Goal: Find specific page/section: Find specific page/section

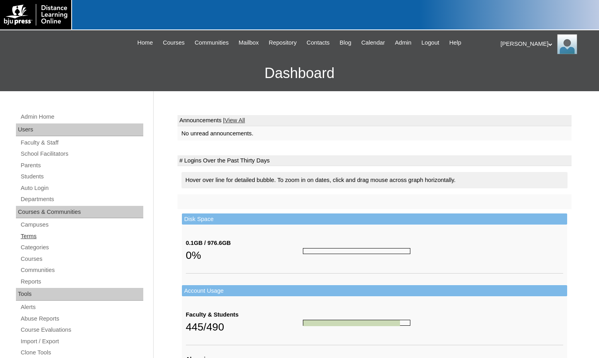
click at [41, 231] on link "Terms" at bounding box center [81, 236] width 123 height 10
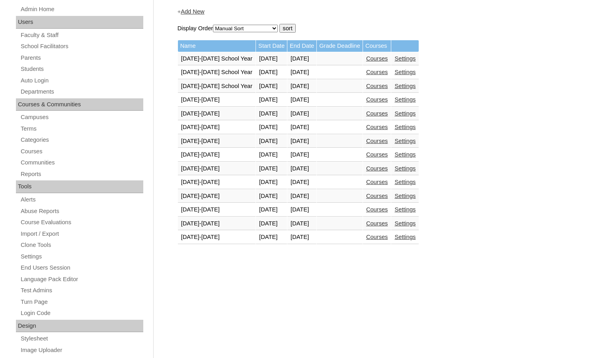
scroll to position [119, 0]
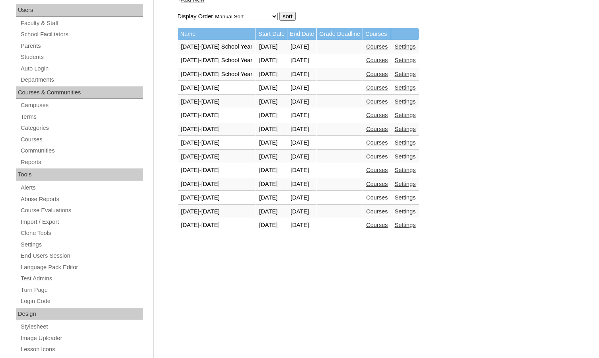
click at [383, 225] on link "Courses" at bounding box center [377, 225] width 22 height 6
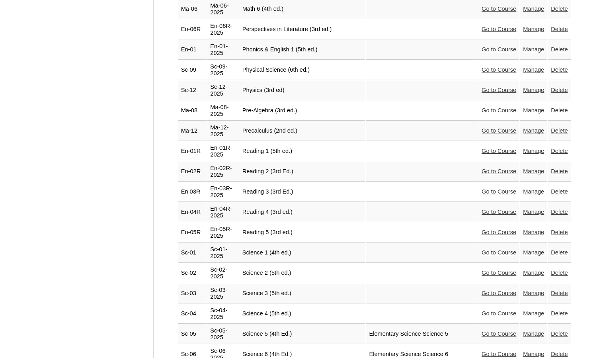
scroll to position [1473, 0]
click at [493, 330] on link "Go to Course" at bounding box center [499, 333] width 35 height 6
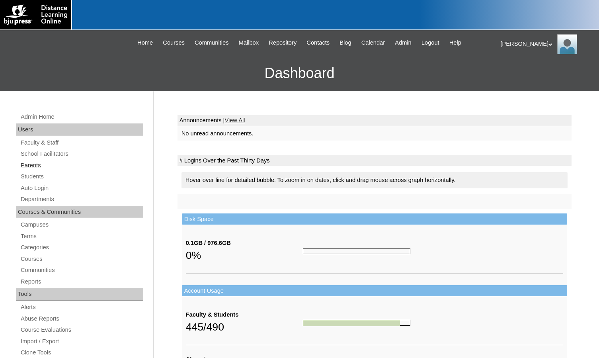
click at [41, 165] on link "Parents" at bounding box center [81, 165] width 123 height 10
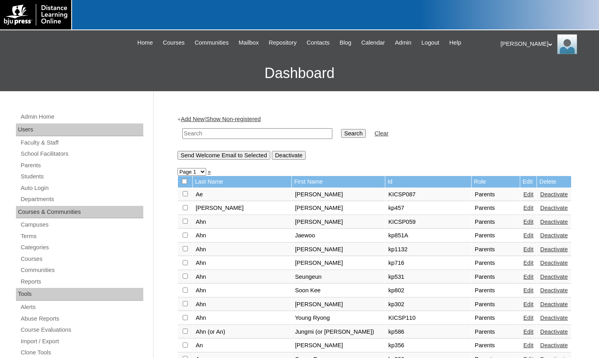
click at [207, 133] on input "text" at bounding box center [257, 133] width 150 height 11
type input "[PERSON_NAME]"
click at [341, 129] on input "Search" at bounding box center [353, 133] width 25 height 9
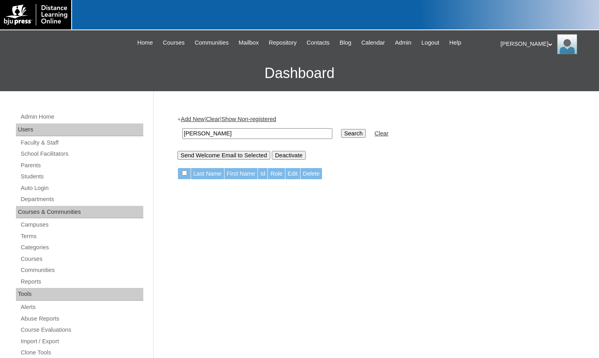
click at [207, 133] on input "[PERSON_NAME]" at bounding box center [257, 133] width 150 height 11
click at [512, 45] on div "Melanie My Profile My Settings Logout" at bounding box center [546, 44] width 91 height 20
click at [515, 76] on span "Logout" at bounding box center [515, 75] width 16 height 6
